Goal: Task Accomplishment & Management: Use online tool/utility

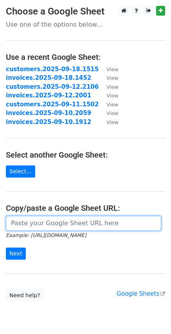
click at [36, 224] on input "url" at bounding box center [83, 223] width 155 height 15
paste input "https://docs.google.com/spreadsheets/d/1FlQ8fCo1J59RlkTPnnxcfRk24TaJMDd6pCZZyU1…"
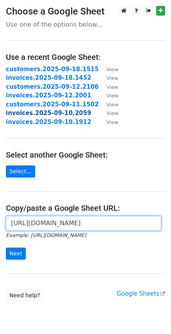
scroll to position [0, 226]
type input "https://docs.google.com/spreadsheets/d/1FlQ8fCo1J59RlkTPnnxcfRk24TaJMDd6pCZZyU1…"
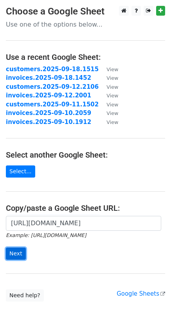
click at [18, 251] on input "Next" at bounding box center [16, 254] width 20 height 12
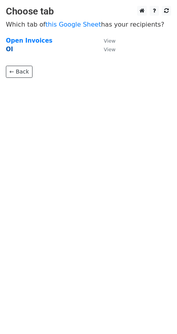
click at [9, 50] on strong "OI" at bounding box center [9, 49] width 7 height 7
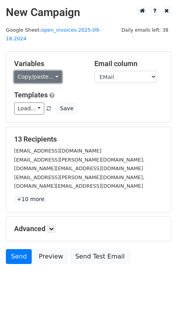
click at [52, 71] on link "Copy/paste..." at bounding box center [38, 77] width 48 height 12
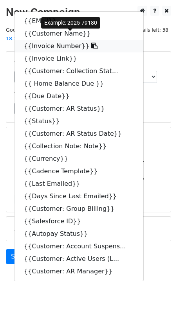
click at [91, 43] on icon at bounding box center [94, 46] width 6 height 6
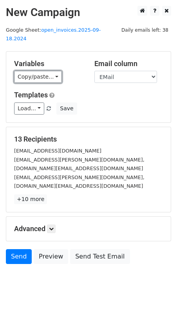
click at [50, 71] on link "Copy/paste..." at bounding box center [38, 77] width 48 height 12
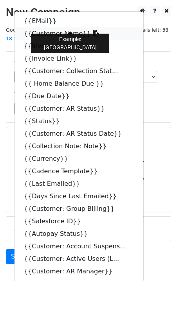
click at [93, 30] on icon at bounding box center [96, 33] width 6 height 6
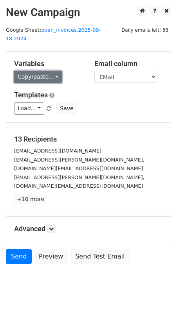
click at [52, 71] on link "Copy/paste..." at bounding box center [38, 77] width 48 height 12
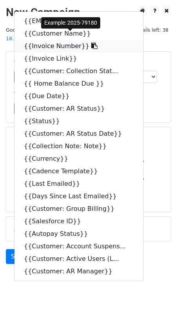
click at [91, 43] on icon at bounding box center [94, 46] width 6 height 6
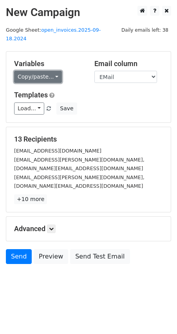
click at [55, 71] on link "Copy/paste..." at bounding box center [38, 77] width 48 height 12
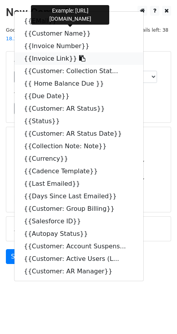
click at [79, 55] on icon at bounding box center [82, 58] width 6 height 6
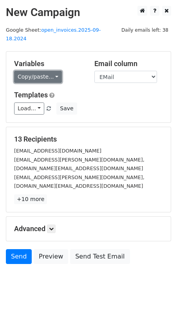
click at [55, 71] on link "Copy/paste..." at bounding box center [38, 77] width 48 height 12
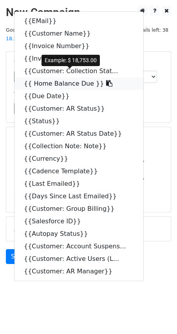
drag, startPoint x: 92, startPoint y: 75, endPoint x: 14, endPoint y: 86, distance: 78.5
click at [106, 80] on icon at bounding box center [109, 83] width 6 height 6
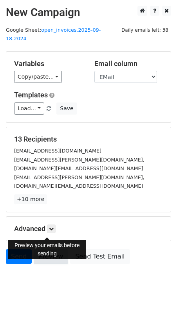
click at [49, 249] on link "Preview" at bounding box center [51, 256] width 34 height 15
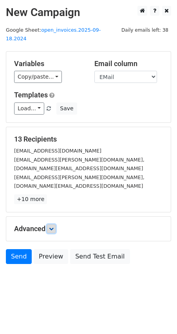
click at [54, 226] on icon at bounding box center [51, 228] width 5 height 5
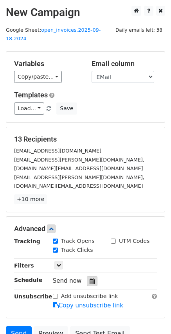
click at [90, 278] on icon at bounding box center [92, 280] width 5 height 5
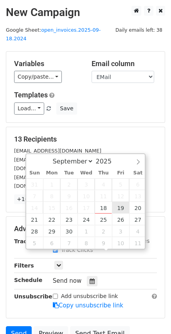
type input "2025-09-19 12:00"
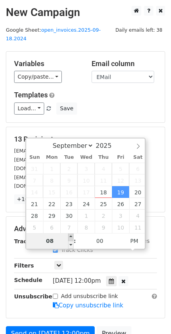
type input "08"
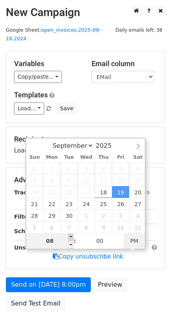
type input "2025-09-19 08:00"
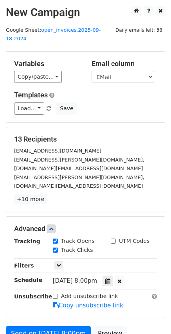
click at [41, 292] on div "Unsubscribe" at bounding box center [27, 301] width 39 height 18
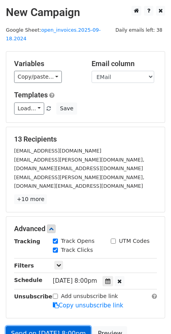
click at [54, 326] on link "Send on Sep 19 at 8:00pm" at bounding box center [48, 333] width 85 height 15
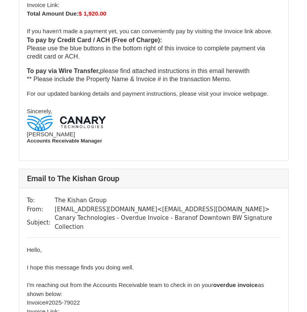
scroll to position [3802, 0]
